Goal: Task Accomplishment & Management: Use online tool/utility

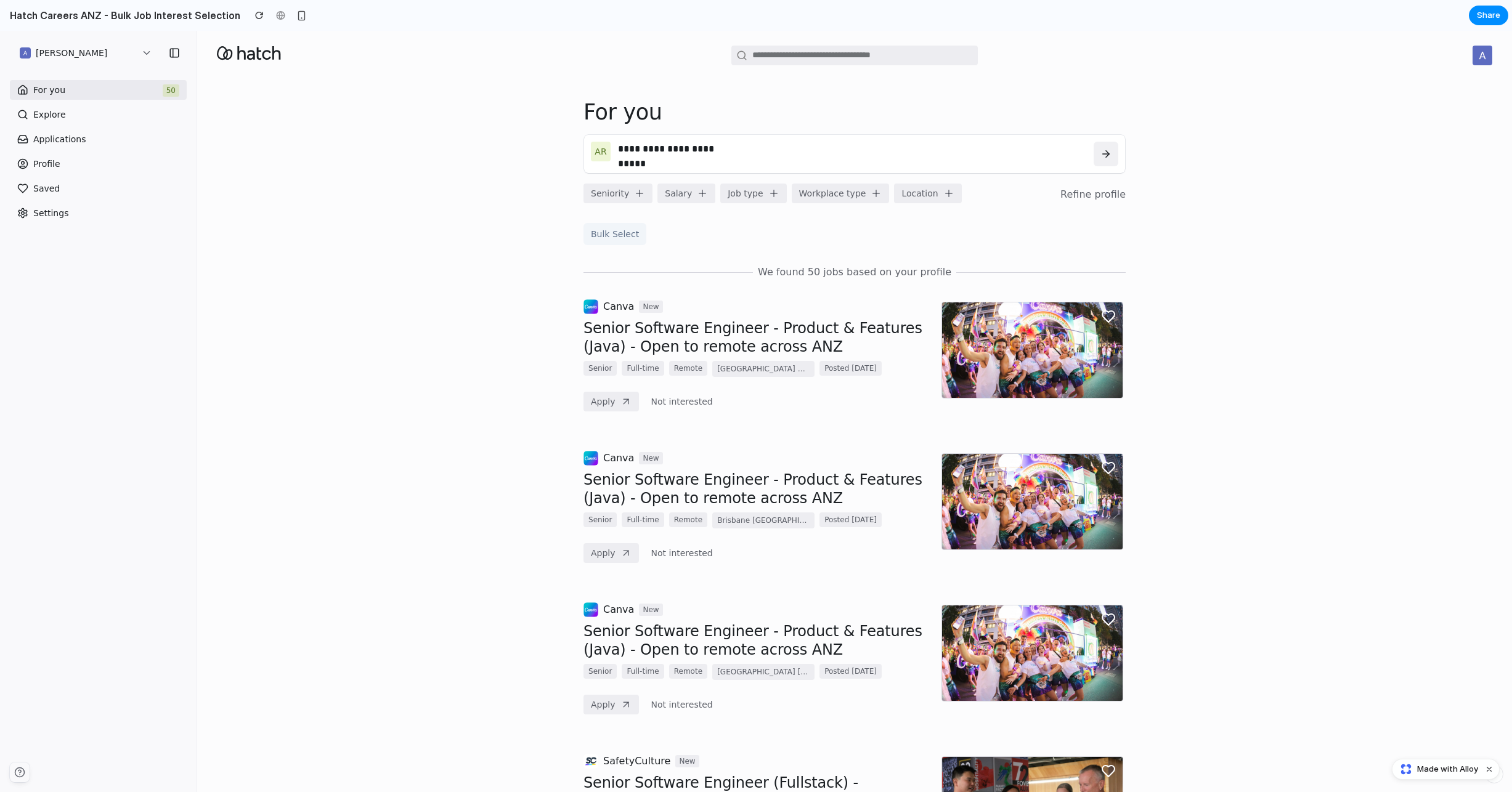
click at [609, 237] on button "Bulk Select" at bounding box center [614, 234] width 63 height 22
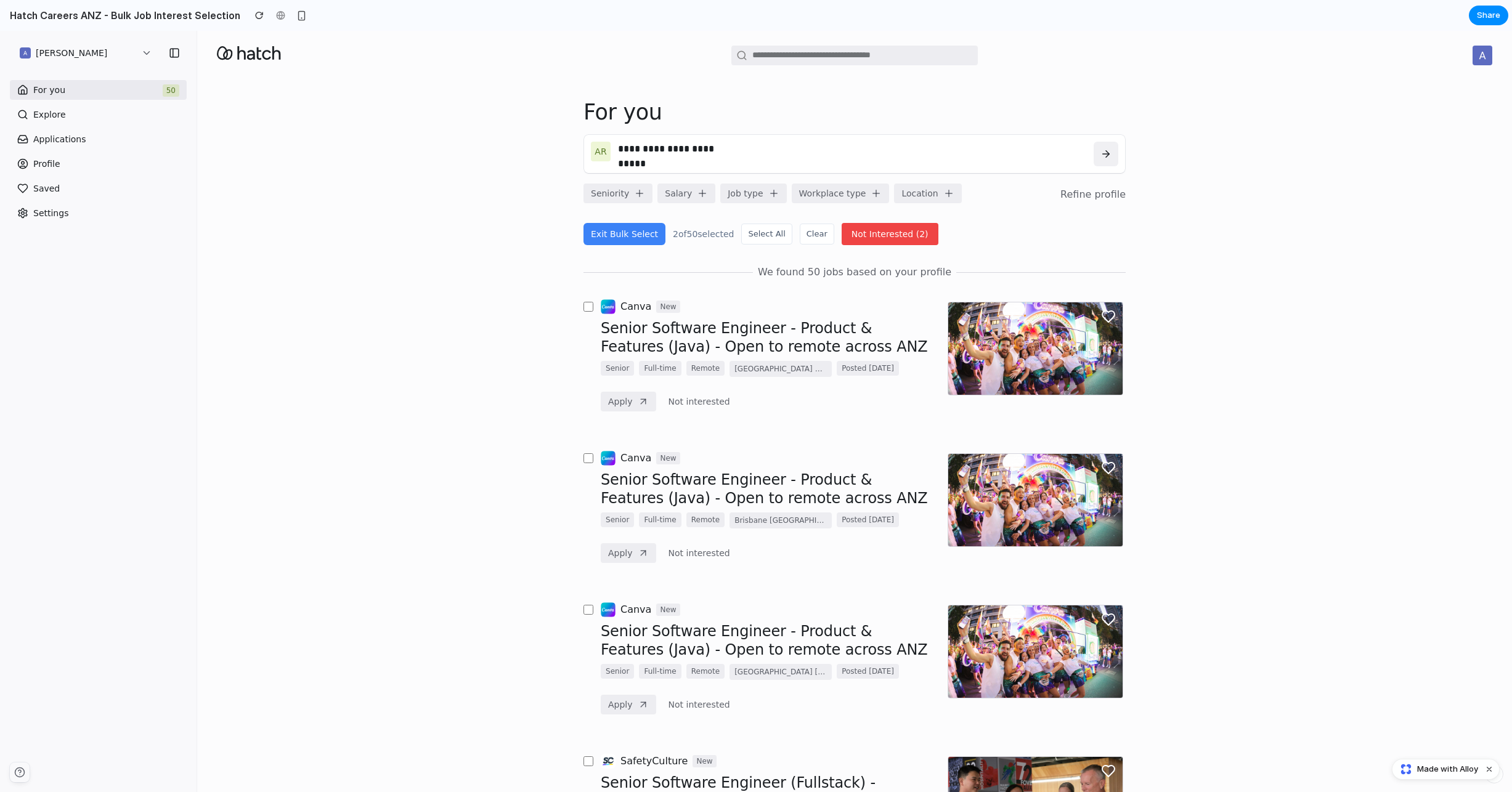
click at [588, 604] on div at bounding box center [588, 658] width 10 height 112
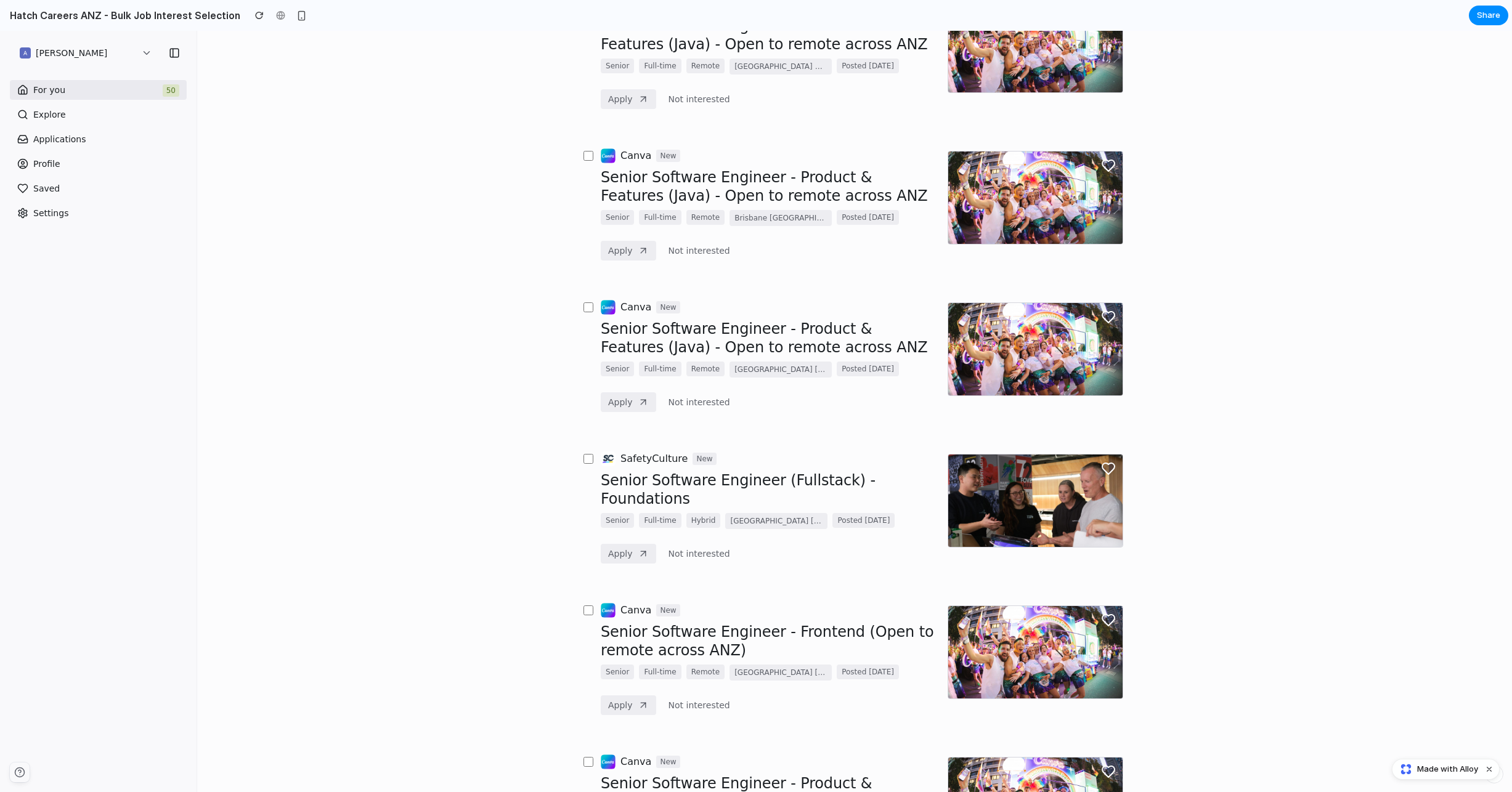
scroll to position [301, 0]
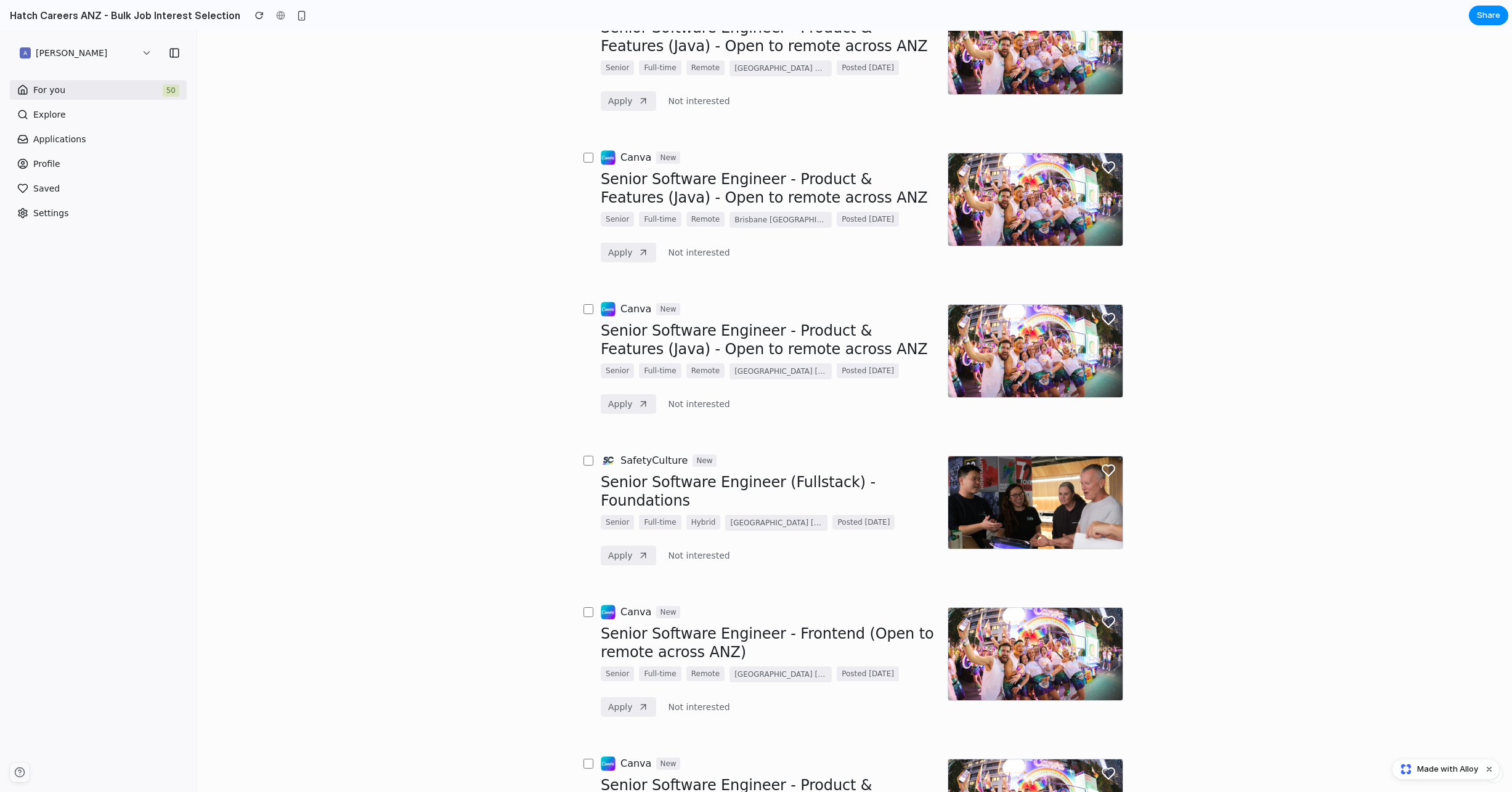
click at [590, 606] on div at bounding box center [588, 660] width 10 height 112
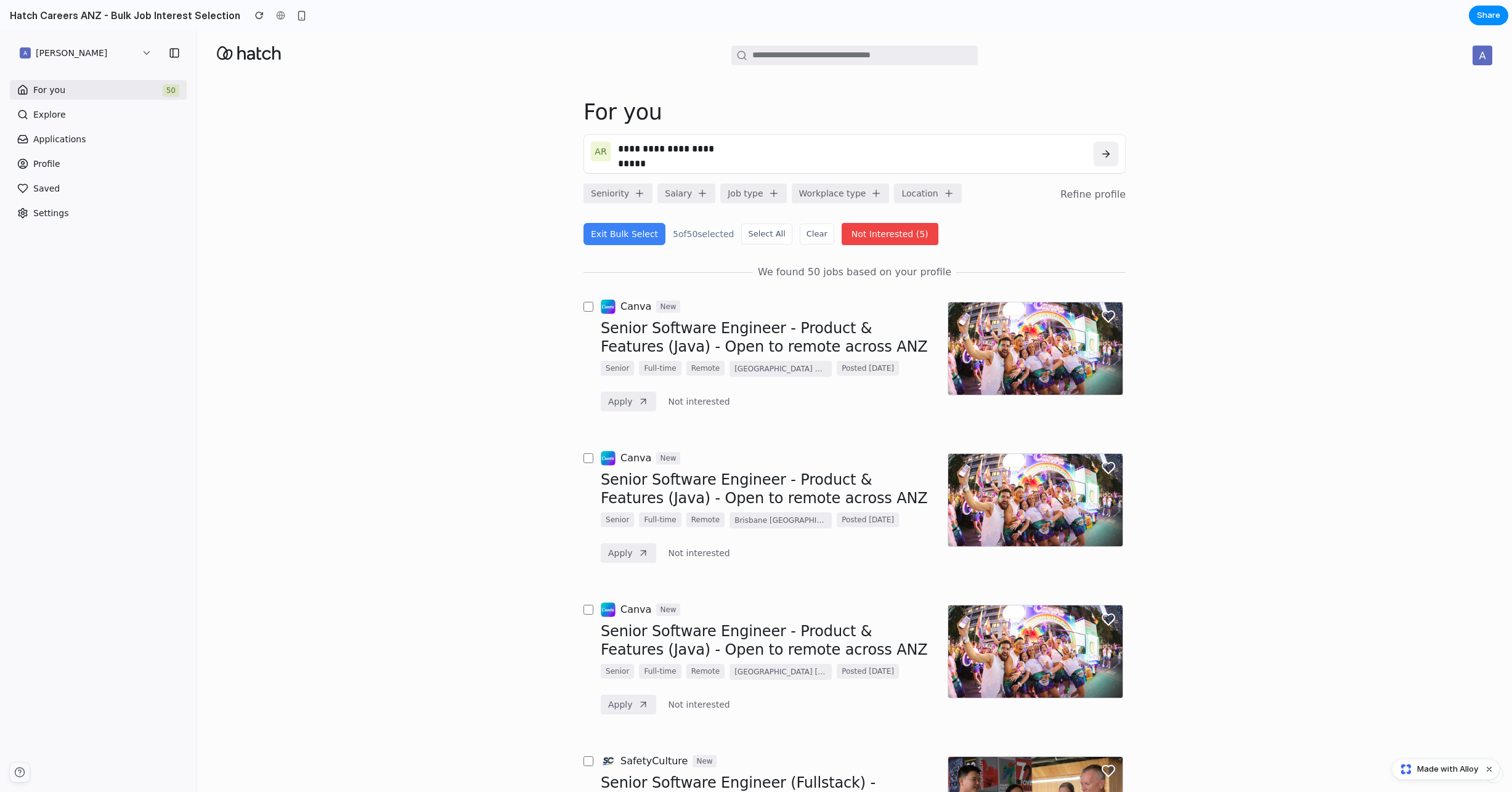
click at [886, 231] on button "Not Interested ( 5 )" at bounding box center [889, 234] width 96 height 22
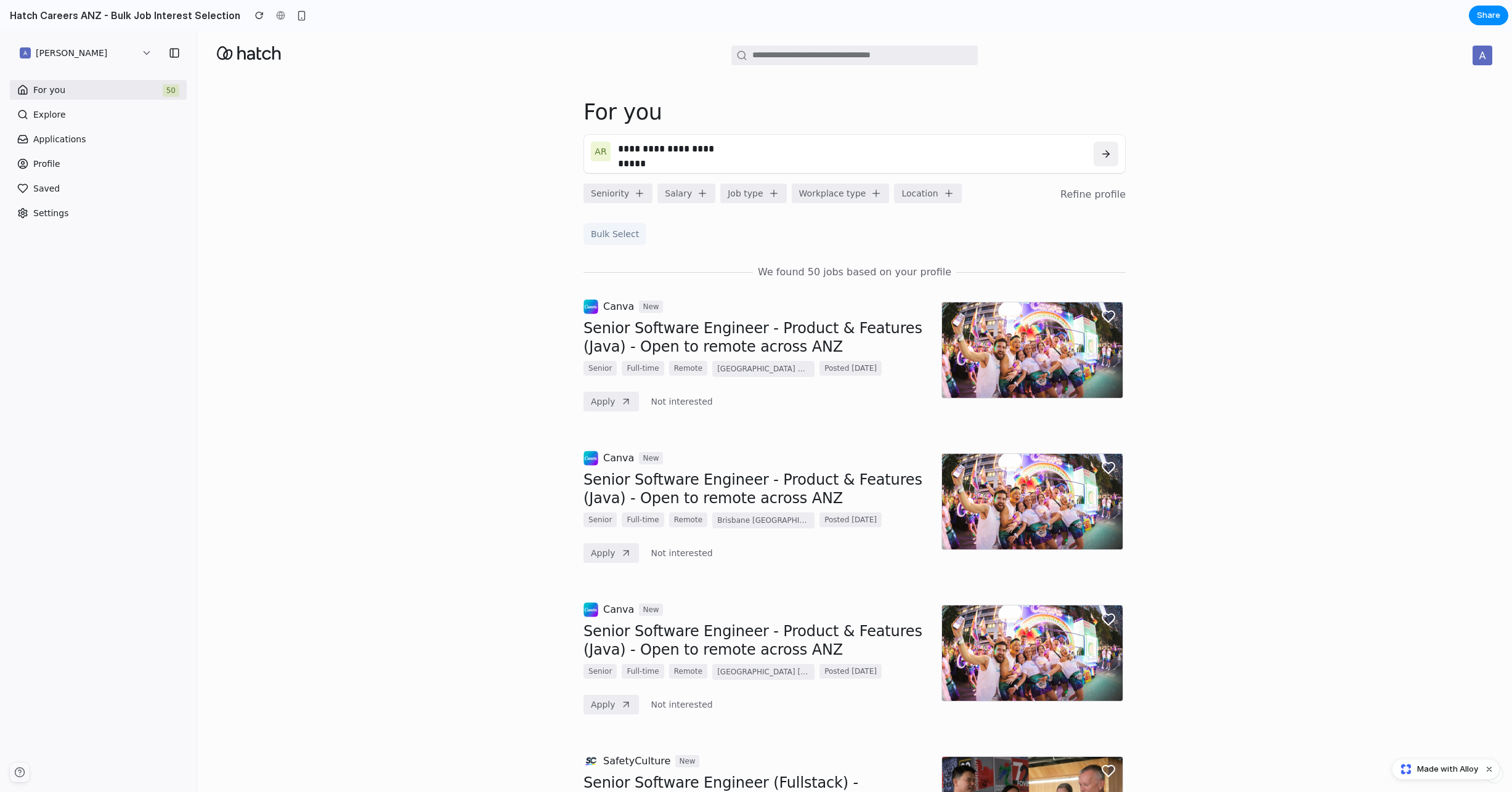
click at [619, 232] on button "Bulk Select" at bounding box center [614, 234] width 63 height 22
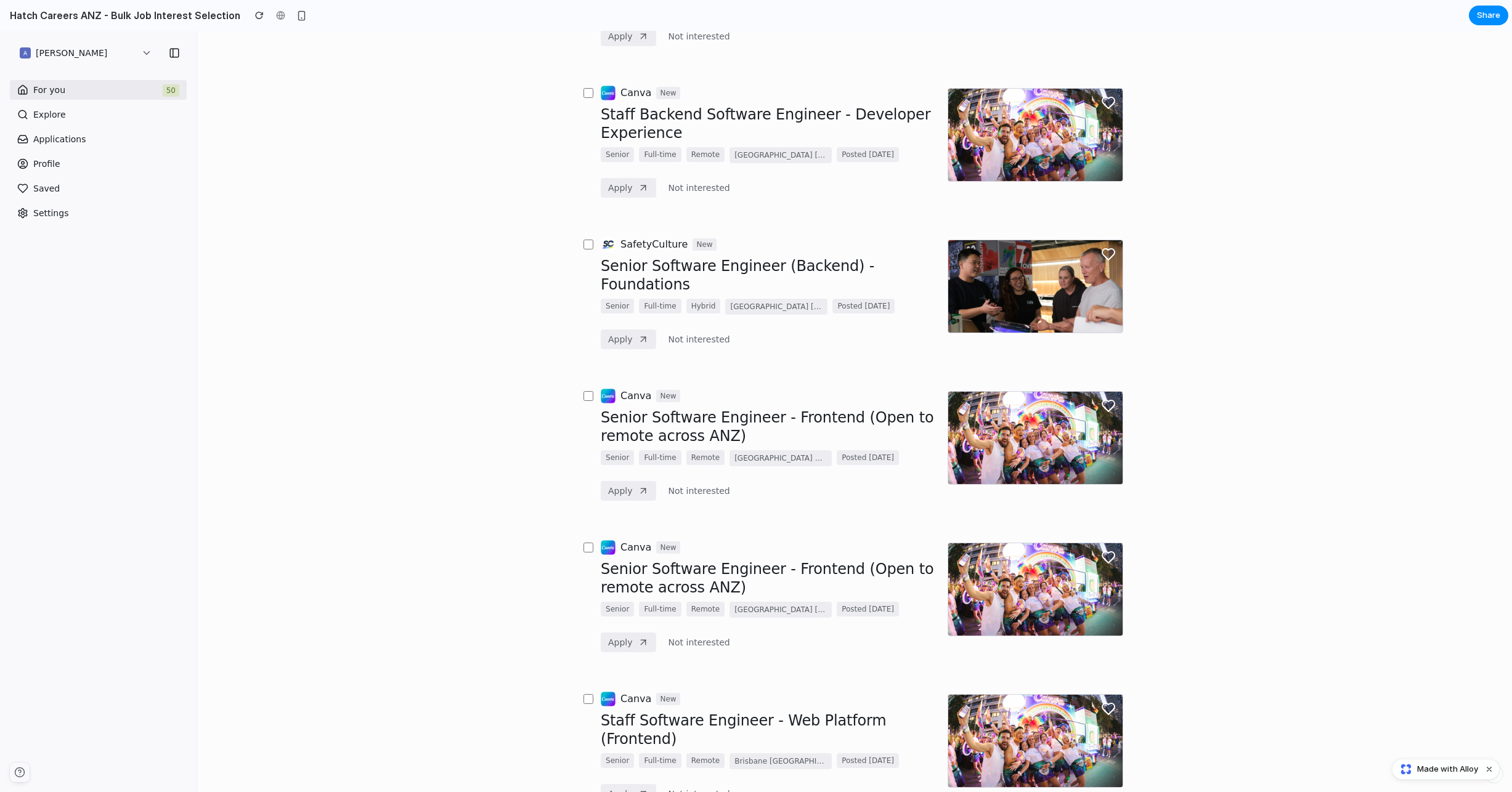
scroll to position [1314, 0]
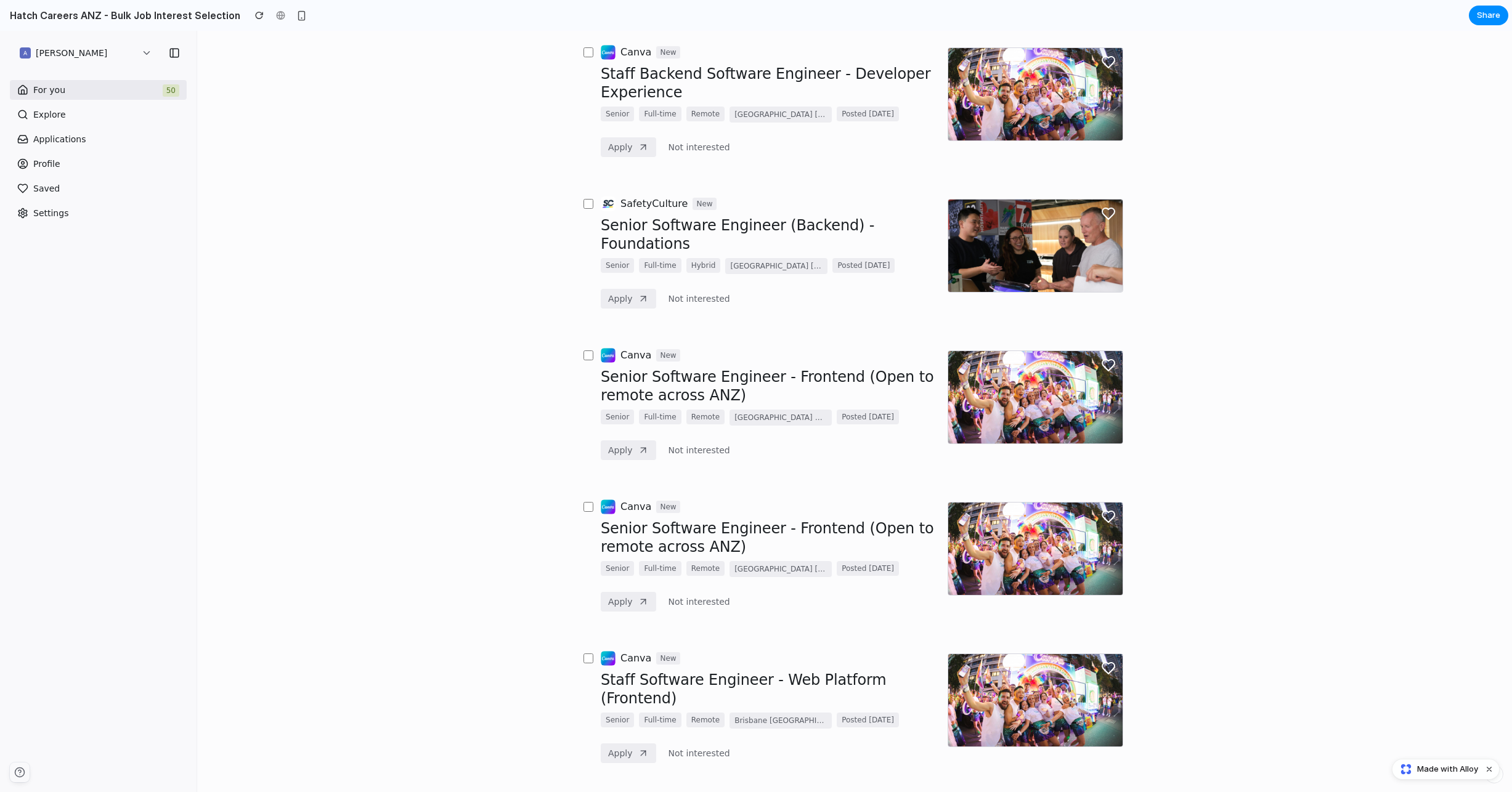
click at [587, 500] on div at bounding box center [588, 556] width 10 height 112
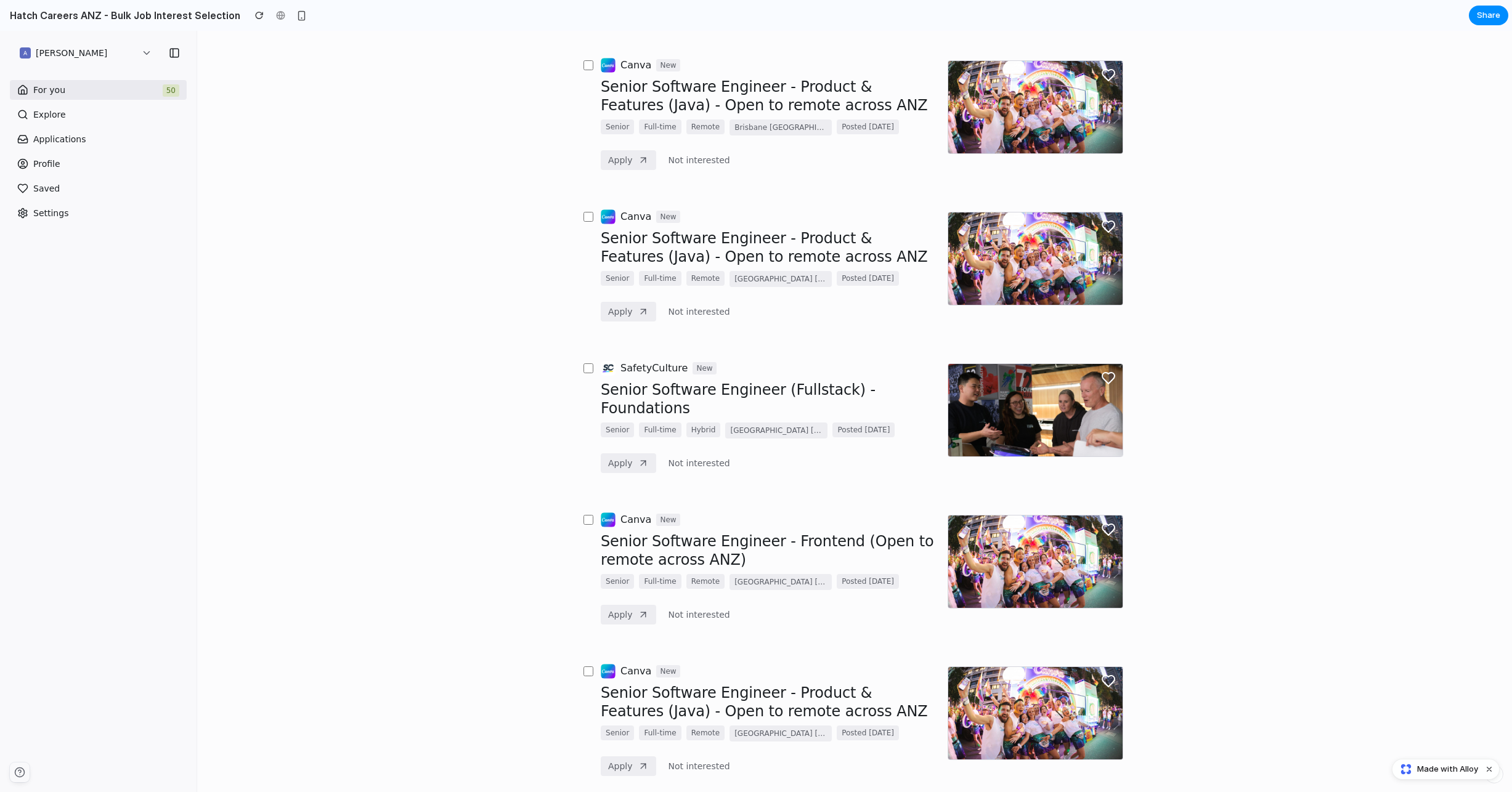
scroll to position [0, 0]
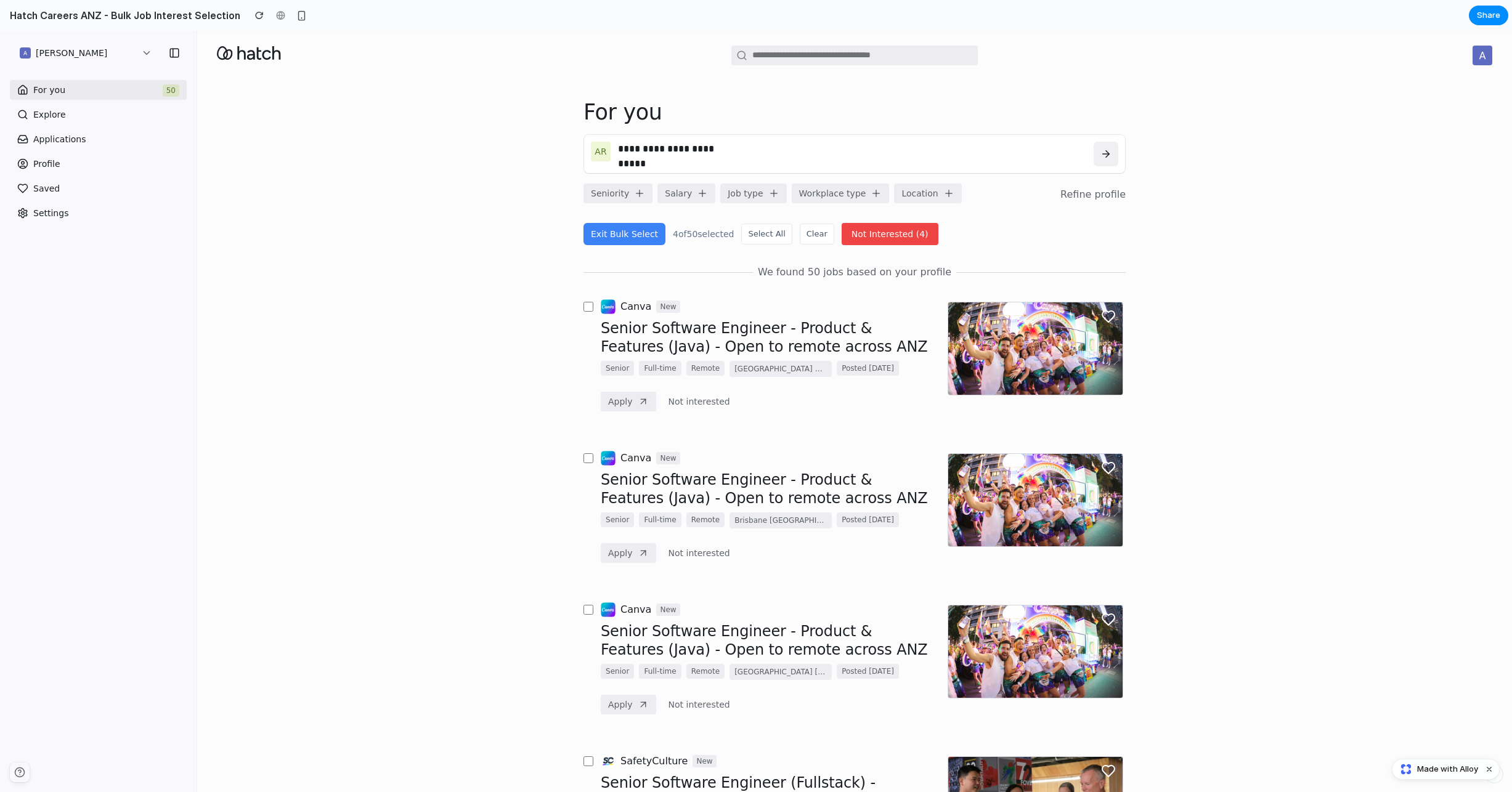
click at [880, 229] on button "Not Interested ( 4 )" at bounding box center [889, 234] width 96 height 22
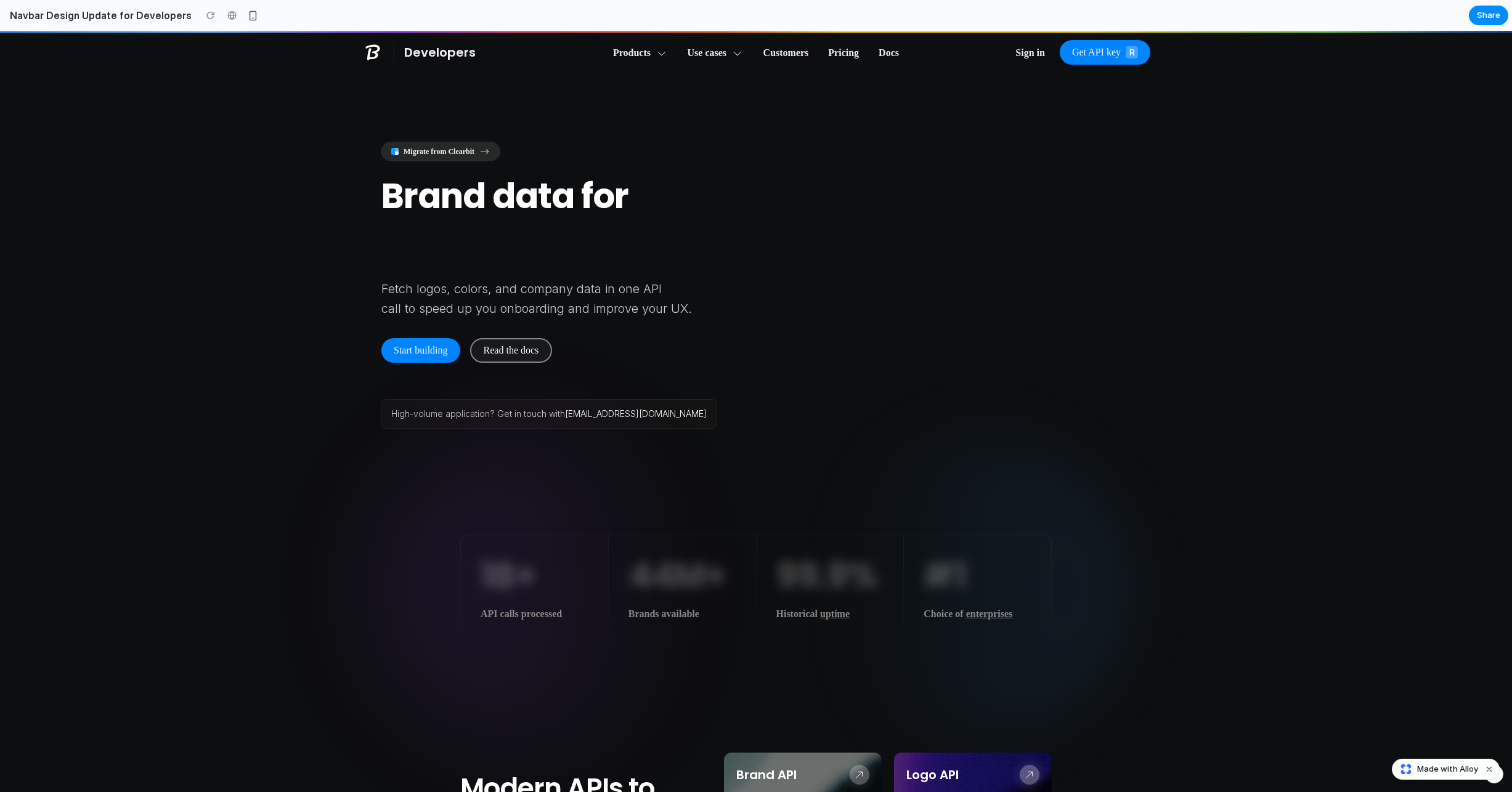
click at [812, 369] on div "Request updates Open docs Logos Colors Fonts Images Company [ { formats : [ { s…" at bounding box center [896, 293] width 286 height 325
click at [907, 246] on div "Request updates Open docs Logos Colors Fonts Images Company [ { formats : [ { s…" at bounding box center [896, 293] width 286 height 325
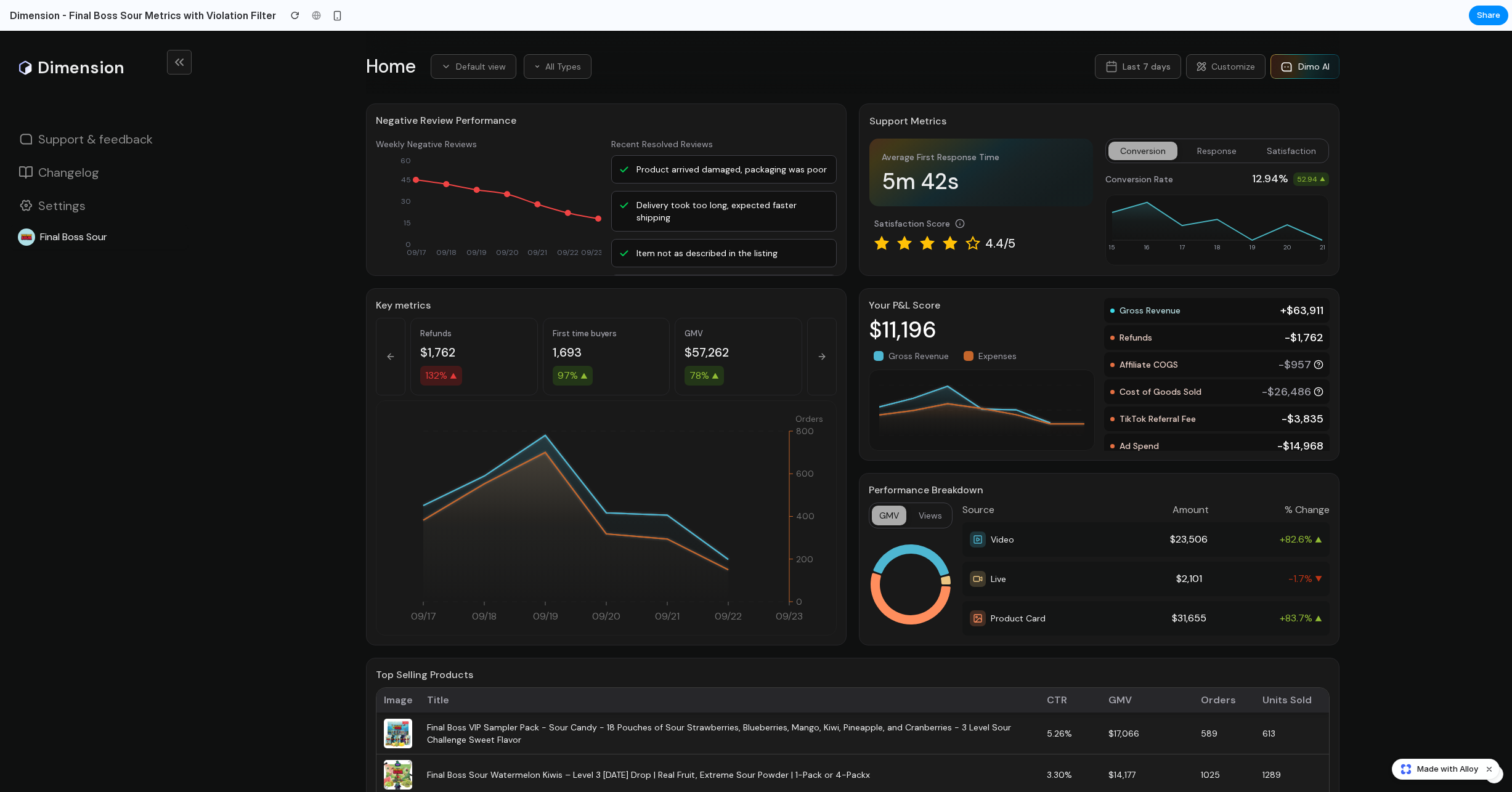
click at [533, 126] on h2 "Negative Review Performance" at bounding box center [606, 120] width 461 height 15
